Goal: Task Accomplishment & Management: Manage account settings

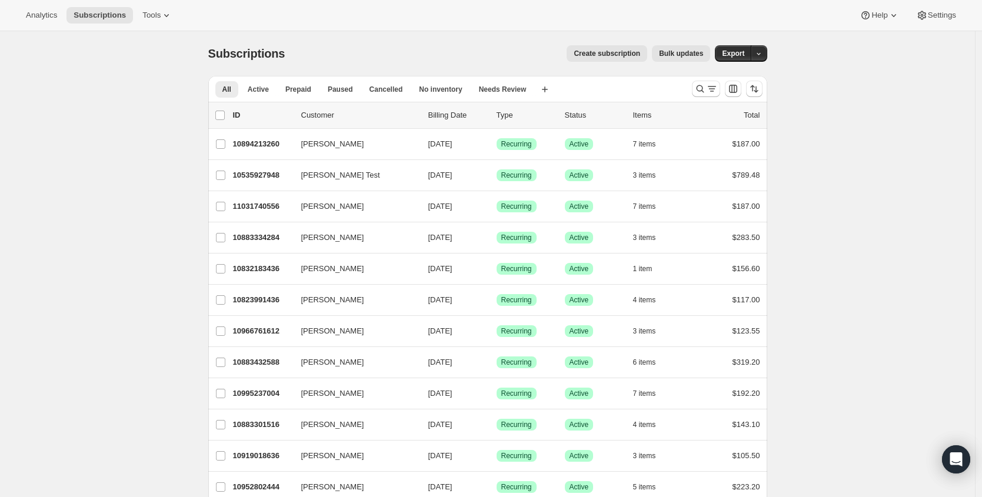
click at [689, 89] on div "All Active Prepaid Paused Cancelled No inventory Needs Review More views All Ac…" at bounding box center [487, 89] width 559 height 26
click at [706, 84] on icon "Search and filter results" at bounding box center [701, 89] width 12 height 12
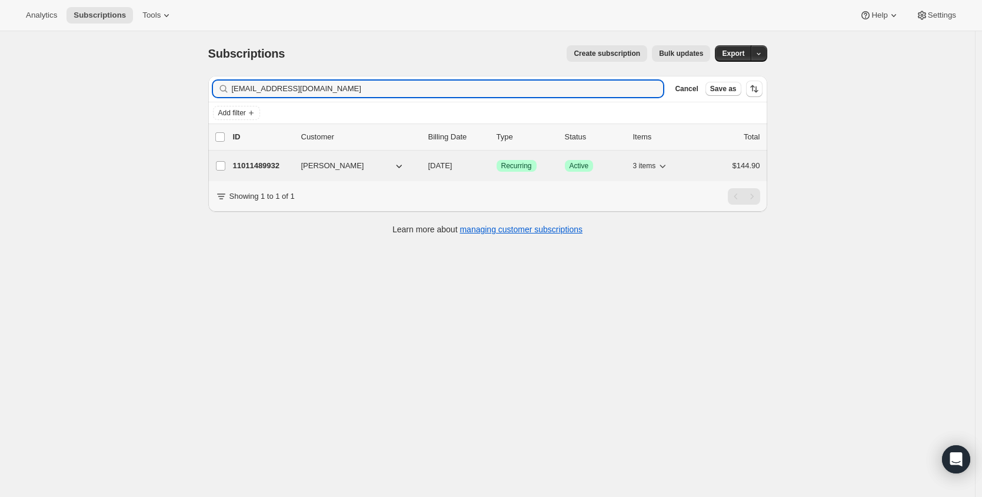
type input "[EMAIL_ADDRESS][DOMAIN_NAME]"
click at [254, 168] on p "11011489932" at bounding box center [262, 166] width 59 height 12
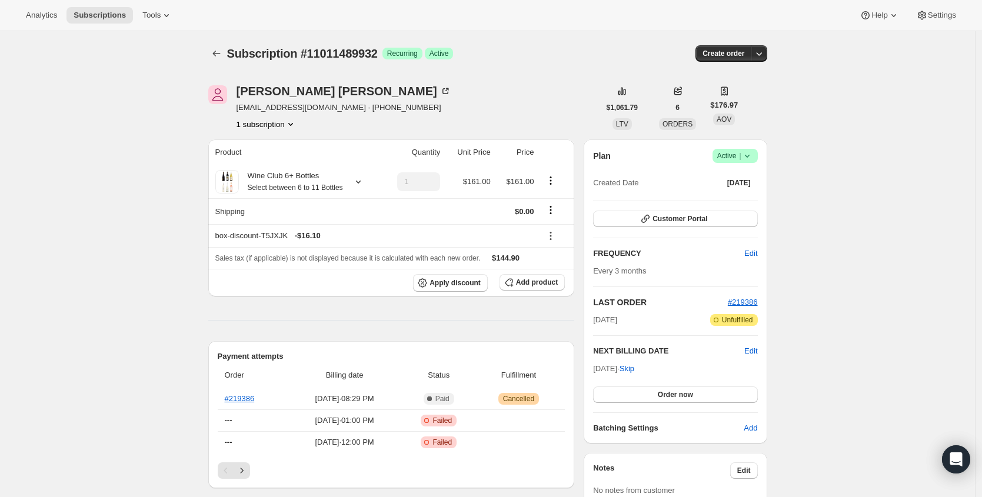
click at [748, 162] on span "Success Active |" at bounding box center [735, 156] width 45 height 14
click at [738, 199] on span "Cancel subscription" at bounding box center [735, 199] width 67 height 9
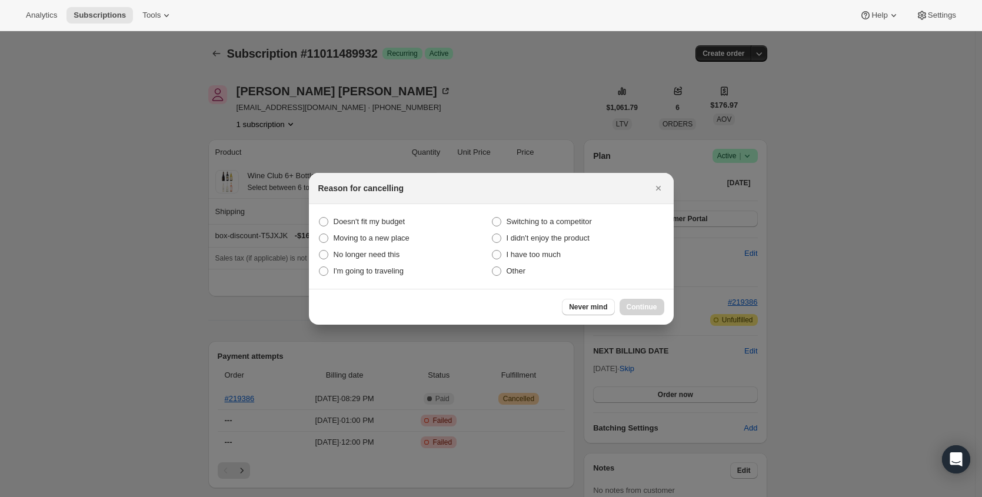
drag, startPoint x: 387, startPoint y: 218, endPoint x: 621, endPoint y: 285, distance: 243.5
click at [387, 218] on span "Doesn't fit my budget" at bounding box center [370, 221] width 72 height 9
click at [320, 218] on budget "Doesn't fit my budget" at bounding box center [319, 217] width 1 height 1
radio budget "true"
click at [641, 305] on span "Continue" at bounding box center [642, 307] width 31 height 9
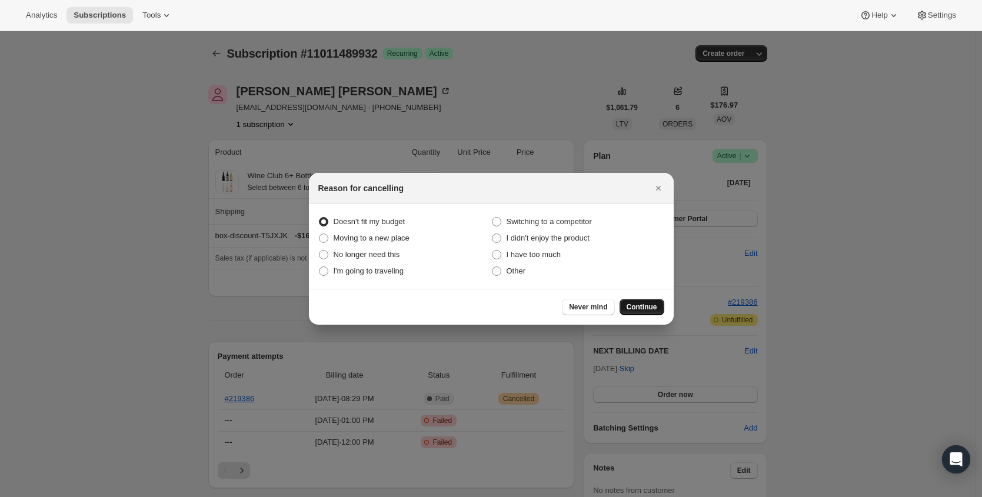
click at [642, 304] on span "Continue" at bounding box center [642, 307] width 31 height 9
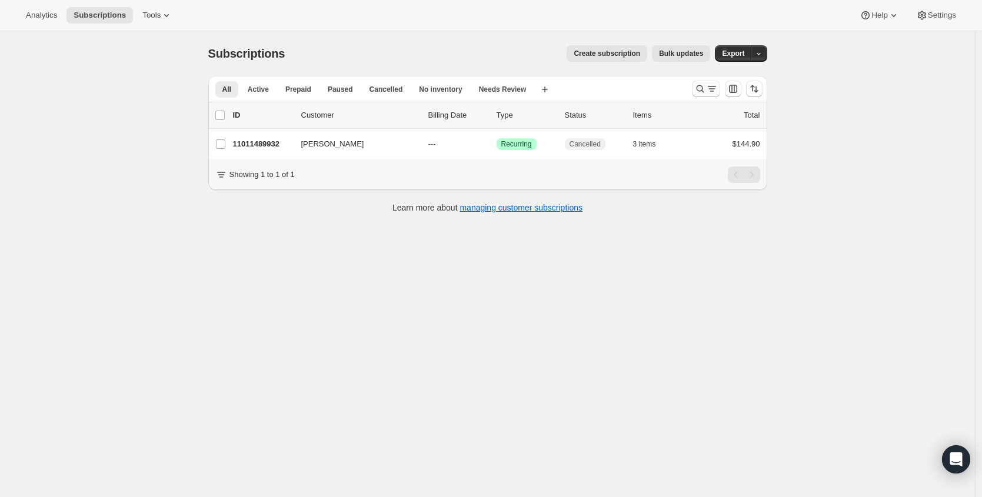
click at [706, 89] on icon "Search and filter results" at bounding box center [701, 89] width 12 height 12
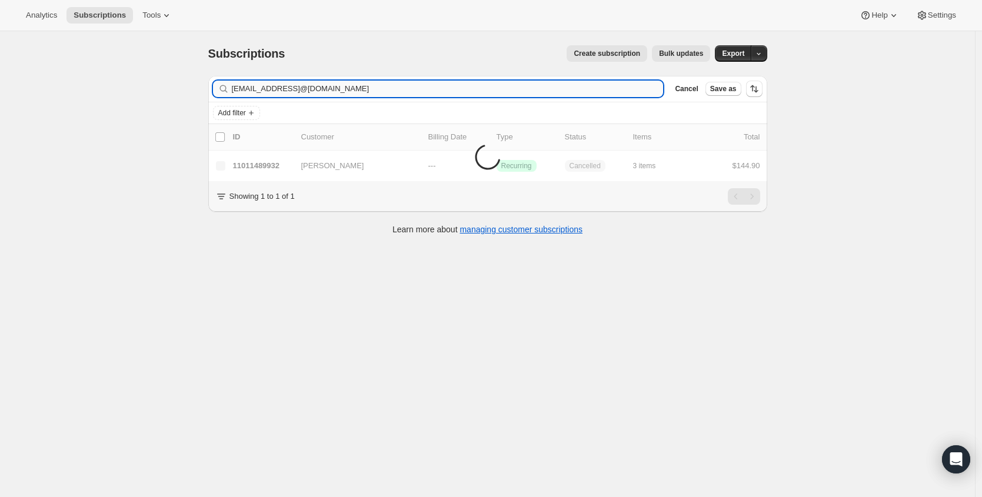
click at [350, 85] on input "[EMAIL_ADDRESS]@[DOMAIN_NAME]" at bounding box center [448, 89] width 432 height 16
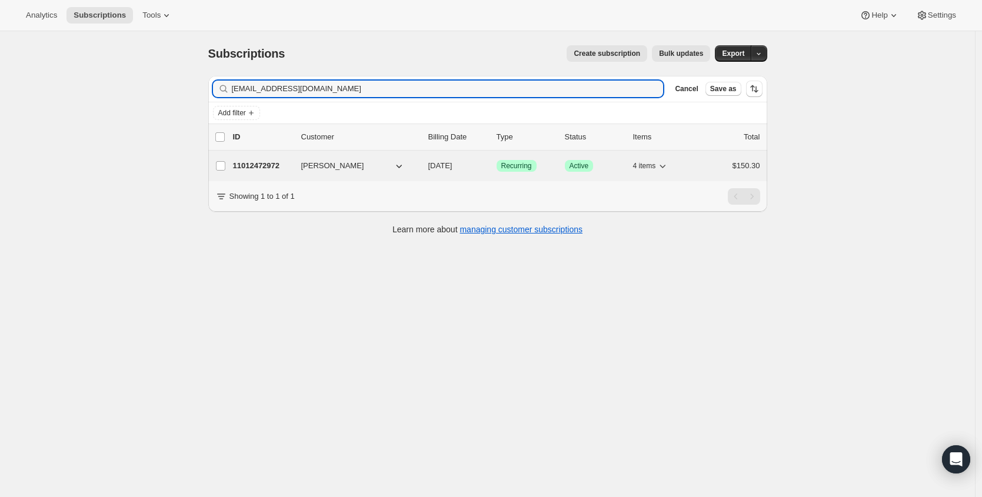
type input "[EMAIL_ADDRESS][DOMAIN_NAME]"
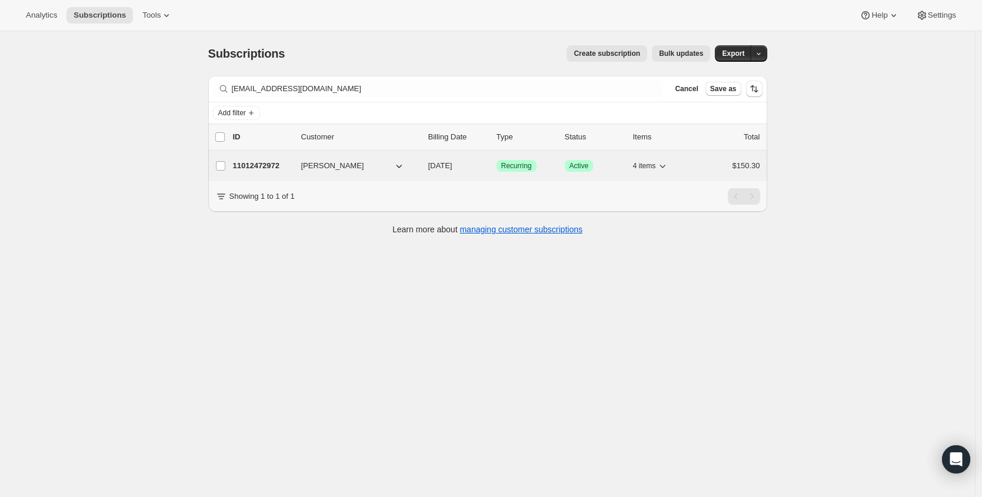
click at [261, 167] on p "11012472972" at bounding box center [262, 166] width 59 height 12
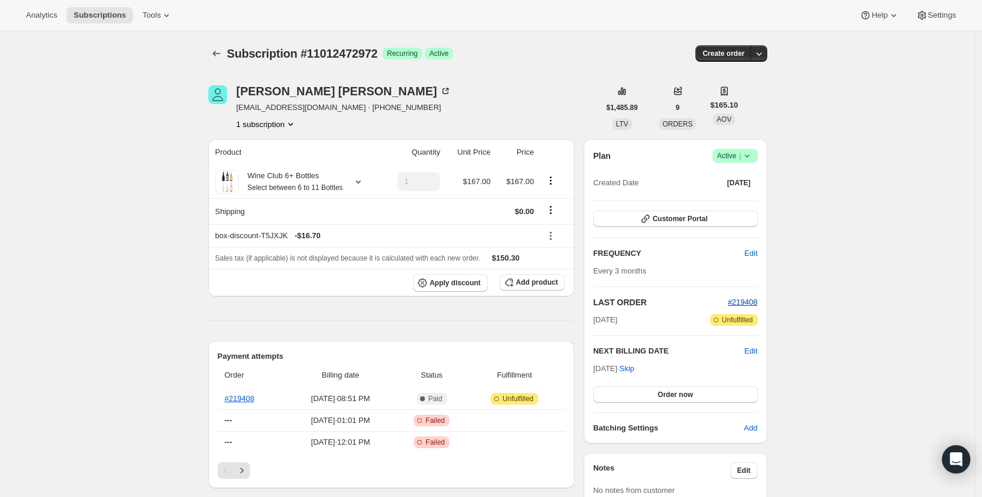
drag, startPoint x: 720, startPoint y: 302, endPoint x: 752, endPoint y: 303, distance: 31.8
click at [766, 303] on div "Plan Success Active | Created Date [DATE] Customer Portal FREQUENCY Edit Every …" at bounding box center [675, 292] width 183 height 304
click at [749, 303] on span "#219408" at bounding box center [743, 302] width 30 height 9
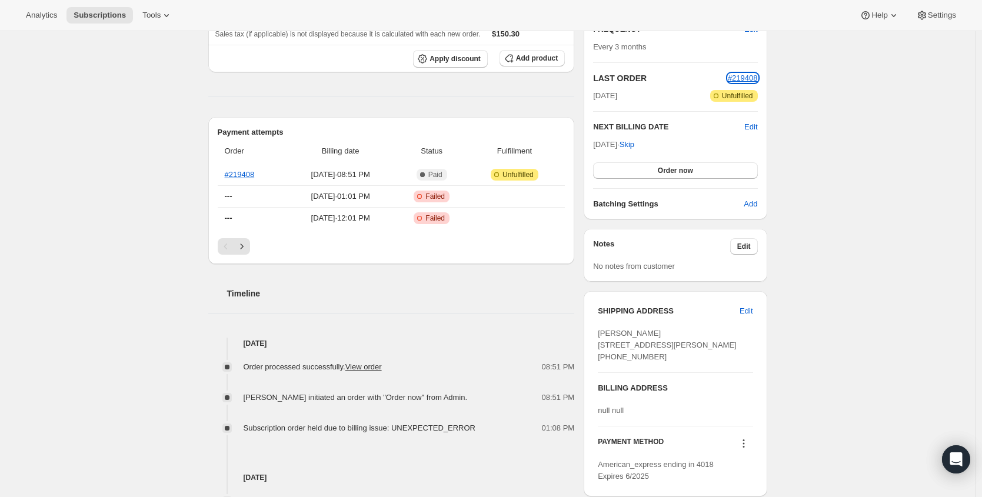
scroll to position [185, 0]
